Goal: Navigation & Orientation: Find specific page/section

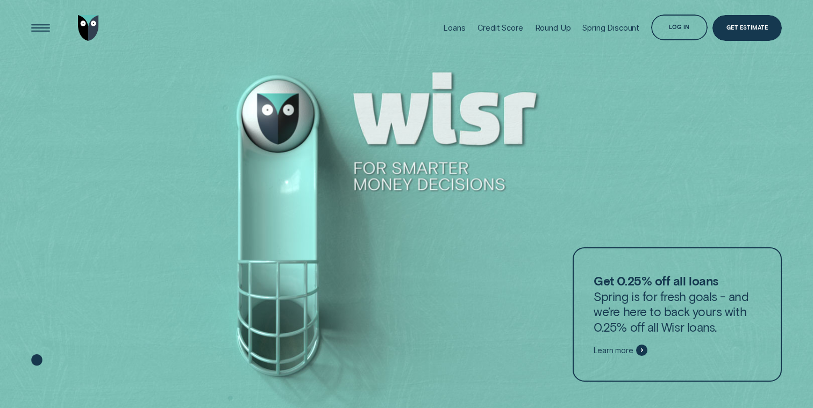
click at [747, 27] on div "Get Estimate" at bounding box center [747, 29] width 41 height 5
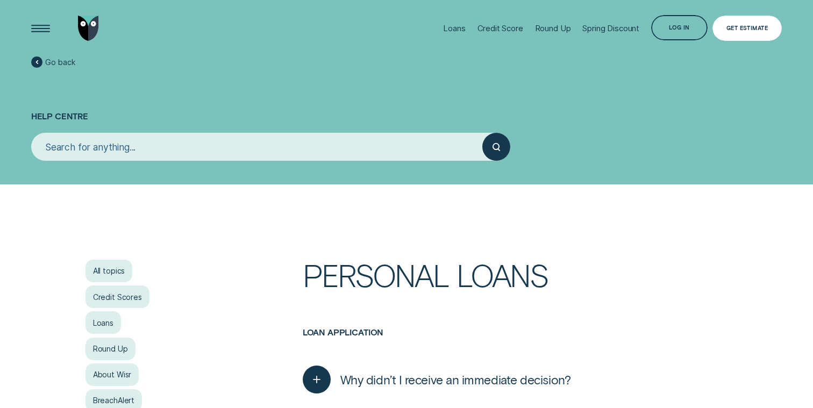
click at [744, 28] on div "Get Estimate" at bounding box center [747, 28] width 41 height 5
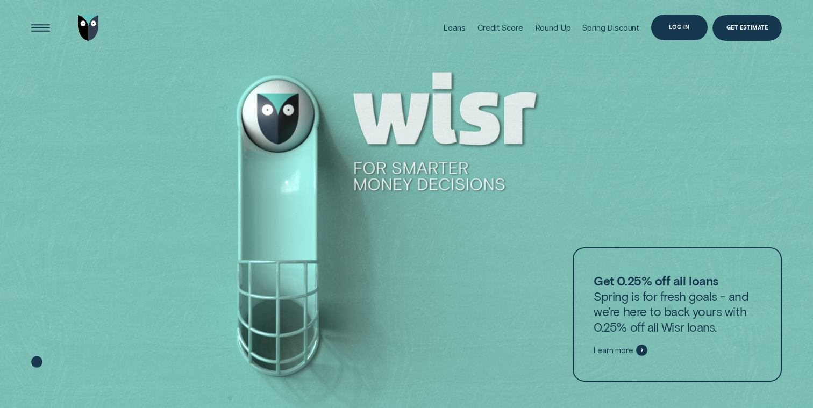
click at [687, 25] on div "Log in" at bounding box center [679, 27] width 21 height 5
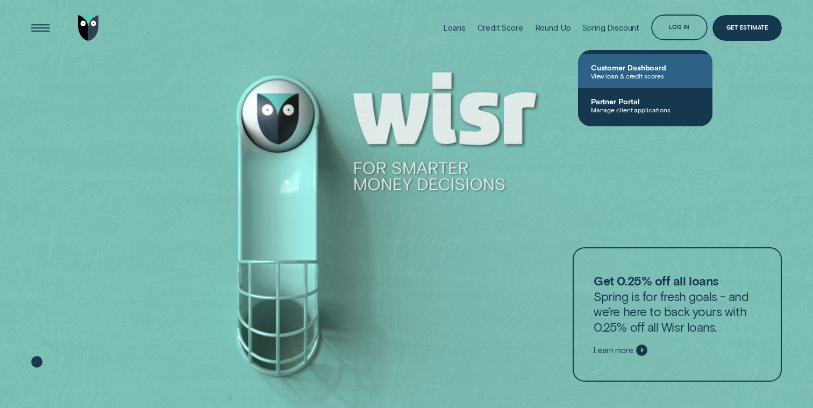
click at [632, 77] on span "View loan & credit scores" at bounding box center [645, 76] width 109 height 8
